Goal: Task Accomplishment & Management: Manage account settings

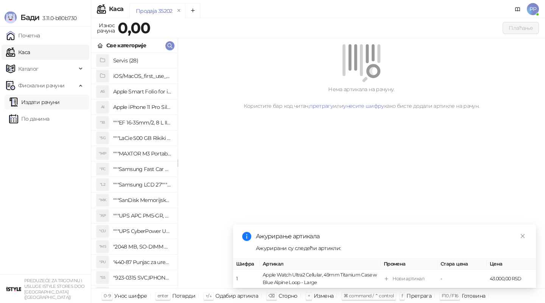
click at [35, 102] on link "Издати рачуни" at bounding box center [34, 102] width 51 height 15
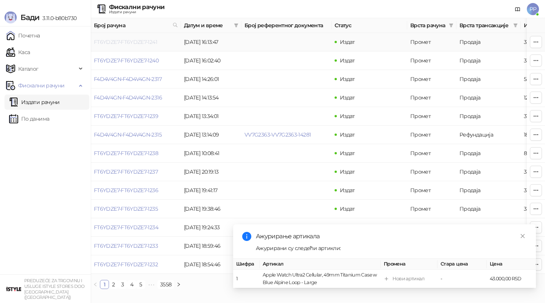
click at [107, 42] on link "FT6YDZE7-FT6YDZE7-1241" at bounding box center [125, 42] width 63 height 7
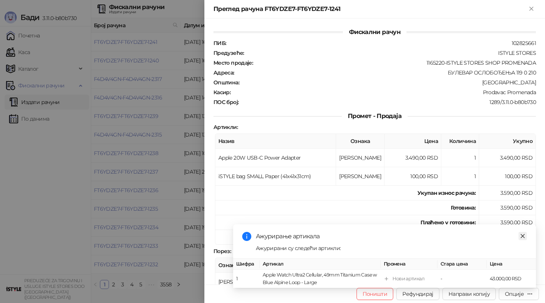
click at [521, 235] on icon "close" at bounding box center [523, 236] width 4 height 4
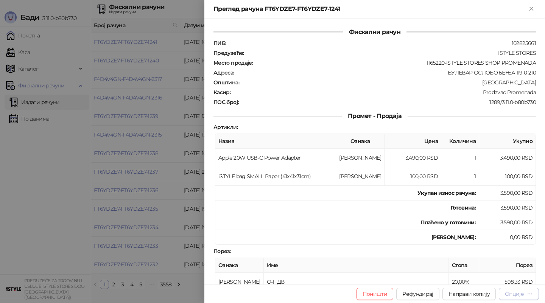
click at [528, 291] on icon "button" at bounding box center [530, 294] width 6 height 6
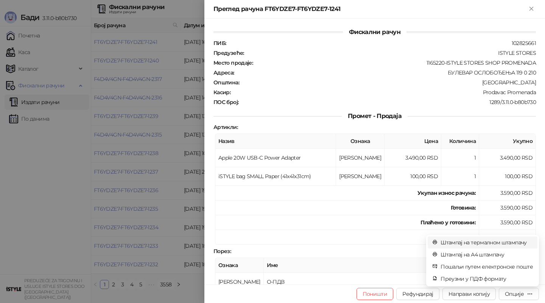
click at [469, 246] on span "Штампај на термалном штампачу" at bounding box center [486, 242] width 92 height 8
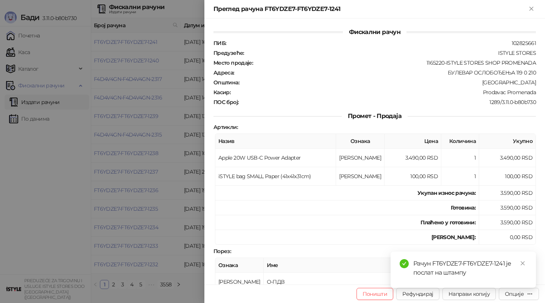
click at [76, 172] on div at bounding box center [272, 151] width 545 height 303
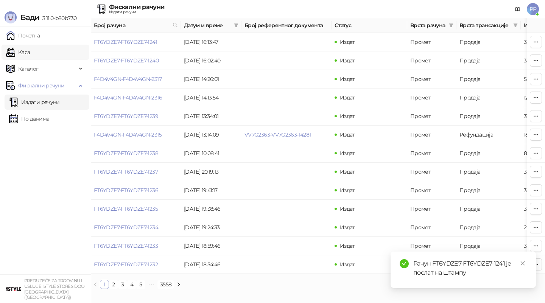
click at [30, 51] on link "Каса" at bounding box center [18, 52] width 24 height 15
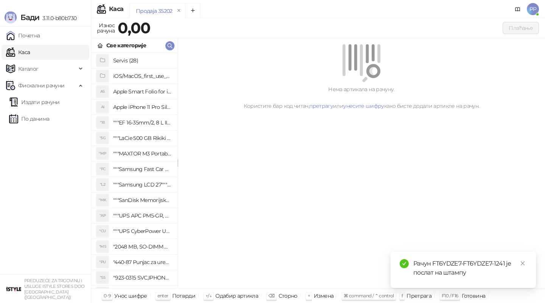
click at [30, 50] on link "Каса" at bounding box center [18, 52] width 24 height 15
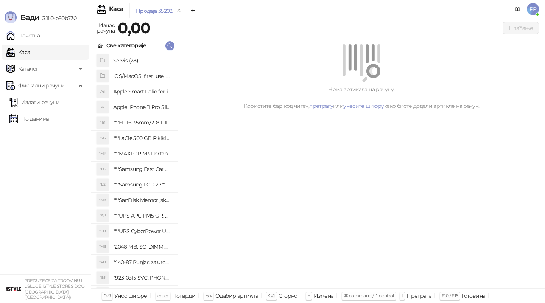
click at [165, 42] on div "Све категорије" at bounding box center [134, 45] width 86 height 15
click at [175, 47] on div "Све категорије" at bounding box center [134, 45] width 86 height 15
click at [171, 47] on icon "button" at bounding box center [170, 46] width 5 height 5
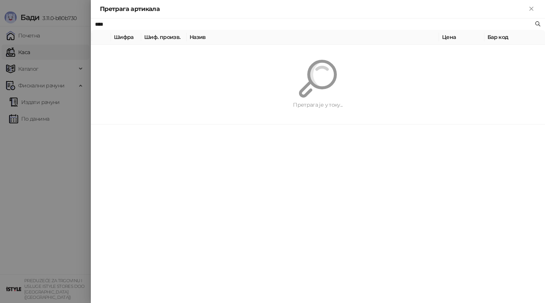
type input "****"
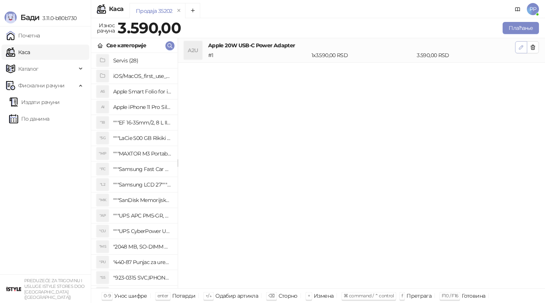
click at [521, 48] on icon "button" at bounding box center [521, 47] width 6 height 6
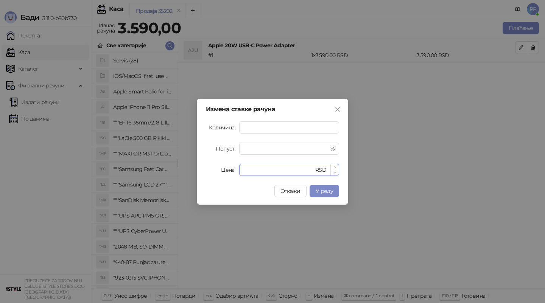
click at [250, 168] on input "****" at bounding box center [279, 169] width 70 height 11
type input "****"
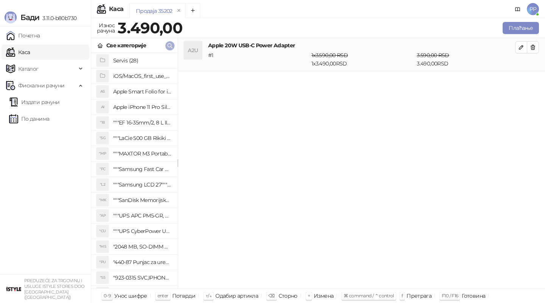
click at [169, 44] on icon "button" at bounding box center [170, 46] width 6 height 6
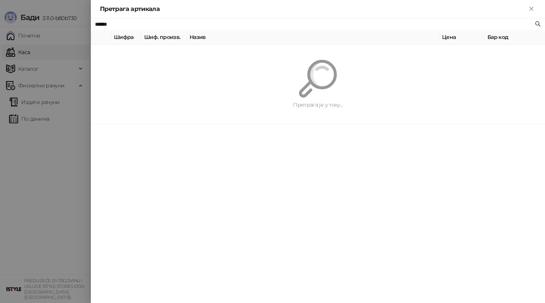
type input "*****"
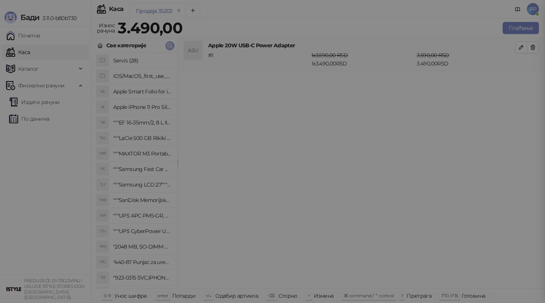
click at [165, 41] on button "button" at bounding box center [169, 45] width 9 height 9
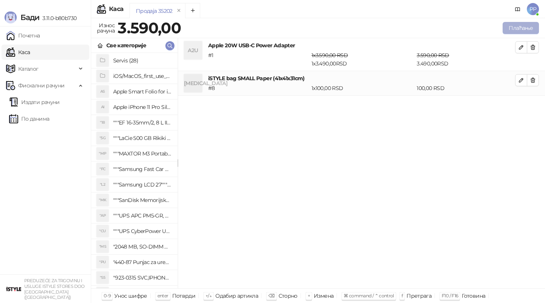
click at [526, 32] on button "Плаћање" at bounding box center [520, 28] width 36 height 12
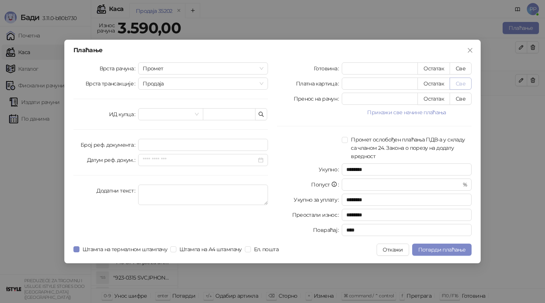
click at [462, 81] on button "Све" at bounding box center [460, 84] width 22 height 12
type input "****"
click at [439, 244] on button "Потврди плаћање" at bounding box center [441, 250] width 59 height 12
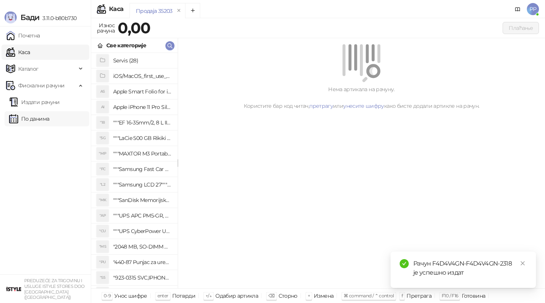
click at [37, 113] on link "По данима" at bounding box center [29, 118] width 40 height 15
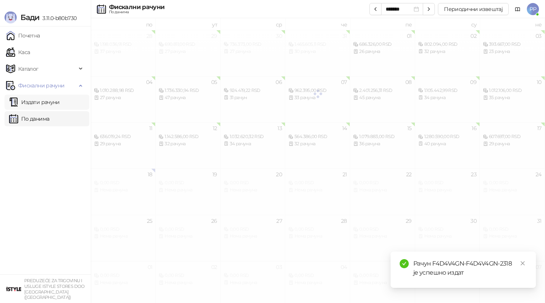
click at [60, 98] on link "Издати рачуни" at bounding box center [34, 102] width 51 height 15
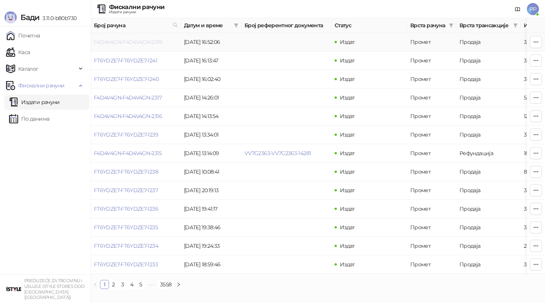
click at [135, 41] on link "F4D4V4GN-F4D4V4GN-2318" at bounding box center [128, 42] width 68 height 7
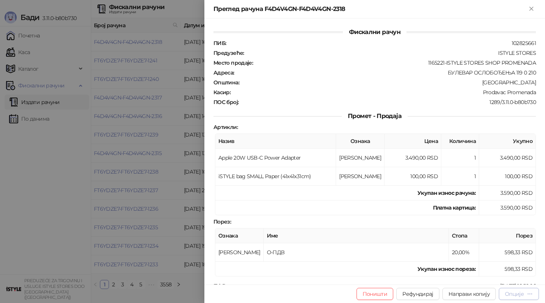
click at [527, 293] on icon "button" at bounding box center [530, 294] width 6 height 6
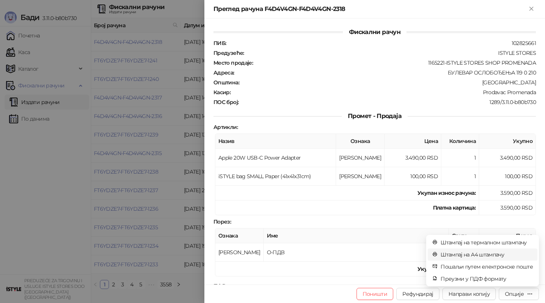
click at [470, 254] on span "Штампај на А4 штампачу" at bounding box center [486, 254] width 92 height 8
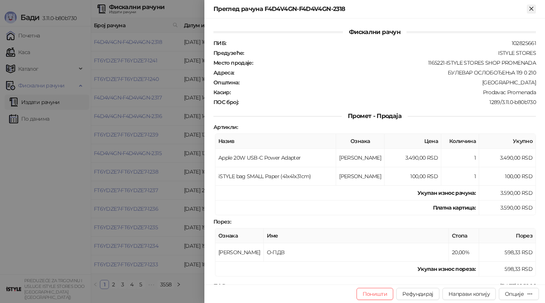
click at [530, 6] on icon "Close" at bounding box center [531, 8] width 7 height 7
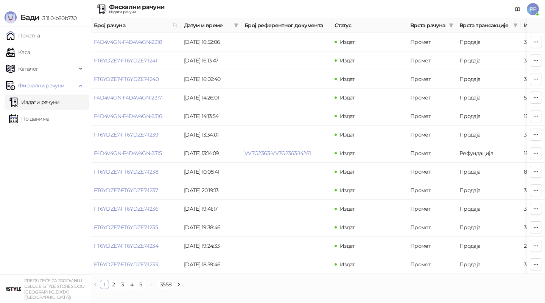
click at [18, 135] on ul "Почетна [PERSON_NAME] Фискални рачуни Издати рачуни По данима" at bounding box center [45, 150] width 91 height 248
drag, startPoint x: 47, startPoint y: 113, endPoint x: 54, endPoint y: 113, distance: 7.2
click at [47, 113] on link "По данима" at bounding box center [29, 118] width 40 height 15
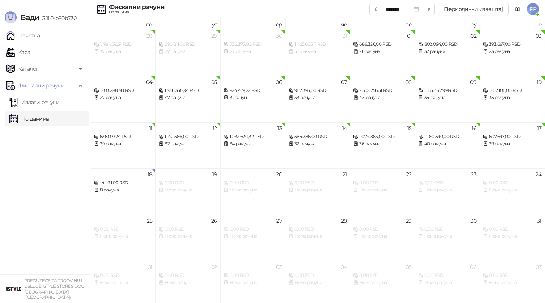
click at [527, 11] on span "PP" at bounding box center [533, 9] width 12 height 12
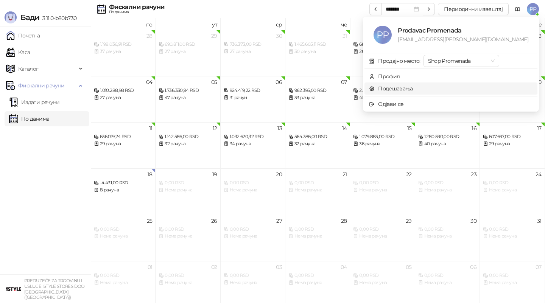
click at [413, 87] on link "Подешавања" at bounding box center [391, 88] width 44 height 7
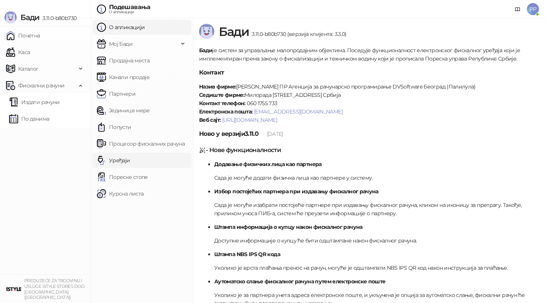
click at [130, 165] on link "Уређаји" at bounding box center [113, 160] width 33 height 15
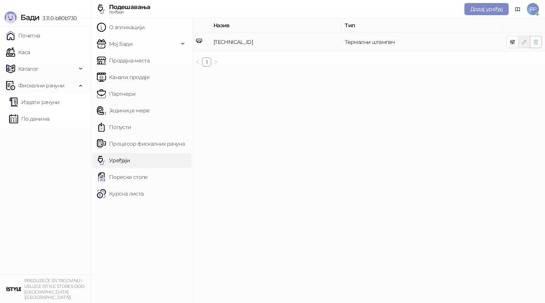
click at [540, 39] on button "button" at bounding box center [536, 42] width 12 height 12
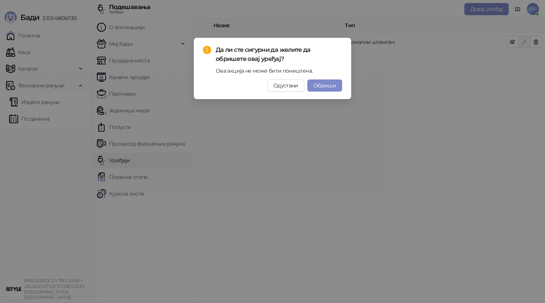
click at [323, 89] on span "Обриши" at bounding box center [324, 85] width 23 height 7
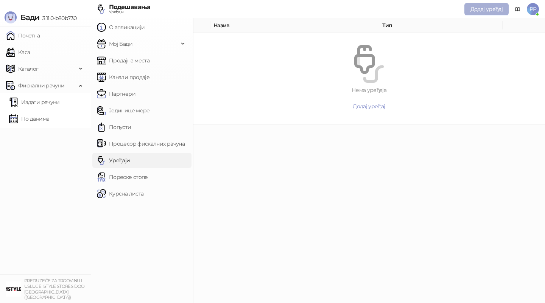
click at [494, 3] on button "Додај уређај" at bounding box center [486, 9] width 44 height 12
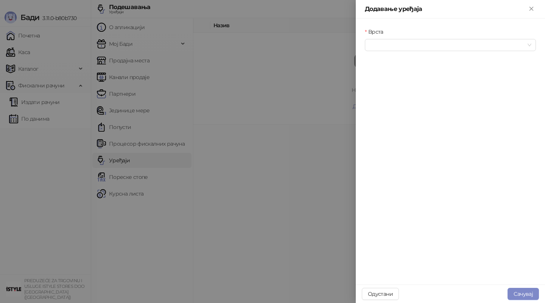
click at [379, 51] on div "Врста" at bounding box center [450, 44] width 174 height 33
click at [384, 47] on input "Врста" at bounding box center [446, 44] width 155 height 11
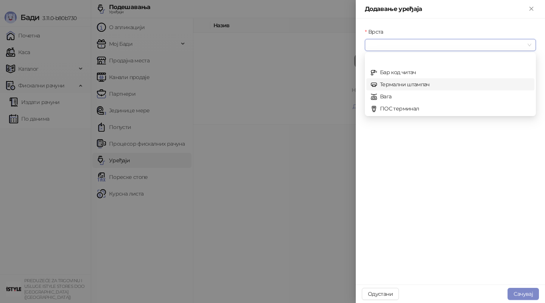
click at [379, 84] on div "Термални штампач" at bounding box center [450, 84] width 159 height 8
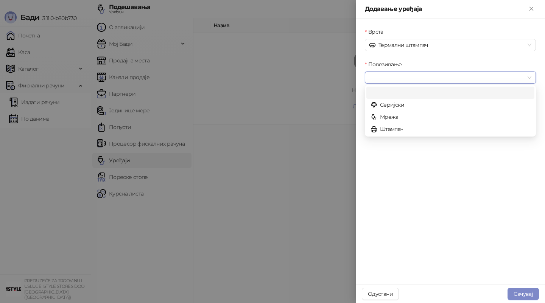
click at [396, 81] on input "Повезивање" at bounding box center [446, 77] width 155 height 11
click at [395, 118] on div "Мрежа" at bounding box center [450, 117] width 159 height 8
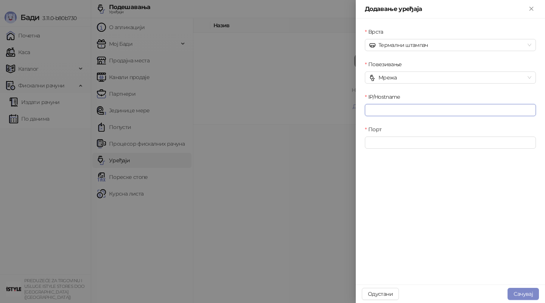
click at [386, 106] on input "IP/Hostname" at bounding box center [450, 110] width 171 height 12
type input "**********"
click at [395, 147] on input "Порт" at bounding box center [450, 143] width 171 height 12
type input "****"
click button "submit" at bounding box center [0, 0] width 0 height 0
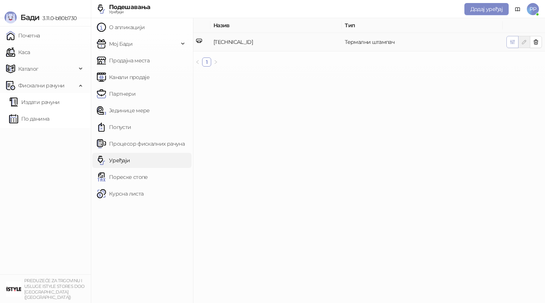
click at [511, 43] on icon "button" at bounding box center [512, 42] width 4 height 4
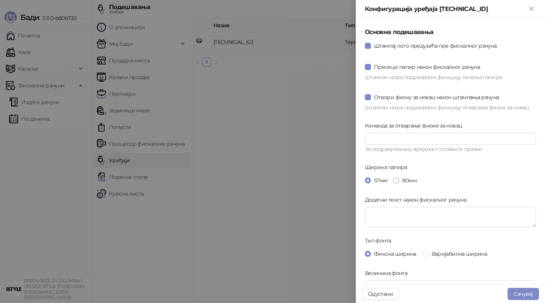
click at [406, 182] on span "80мм" at bounding box center [409, 180] width 20 height 8
click at [448, 257] on span "Варијабилна ширина" at bounding box center [459, 254] width 62 height 8
click at [534, 295] on button "Сачувај" at bounding box center [522, 294] width 31 height 12
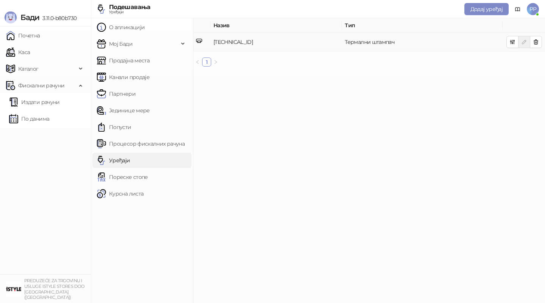
click at [281, 189] on main "Назив Тип [TECHNICAL_ID] Термални штампач 1" at bounding box center [369, 160] width 352 height 285
click at [30, 53] on link "Каса" at bounding box center [18, 52] width 24 height 15
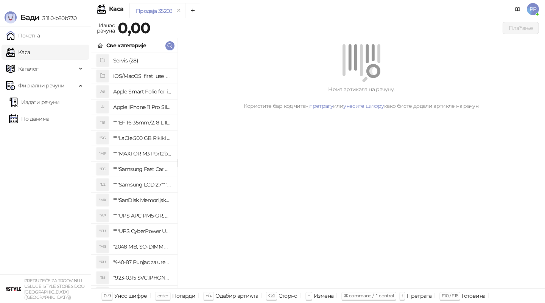
drag, startPoint x: 55, startPoint y: 225, endPoint x: 111, endPoint y: 288, distance: 83.8
click at [74, 239] on ul "Почетна [PERSON_NAME] Фискални рачуни Издати рачуни По данима" at bounding box center [45, 150] width 91 height 248
